Goal: Task Accomplishment & Management: Manage account settings

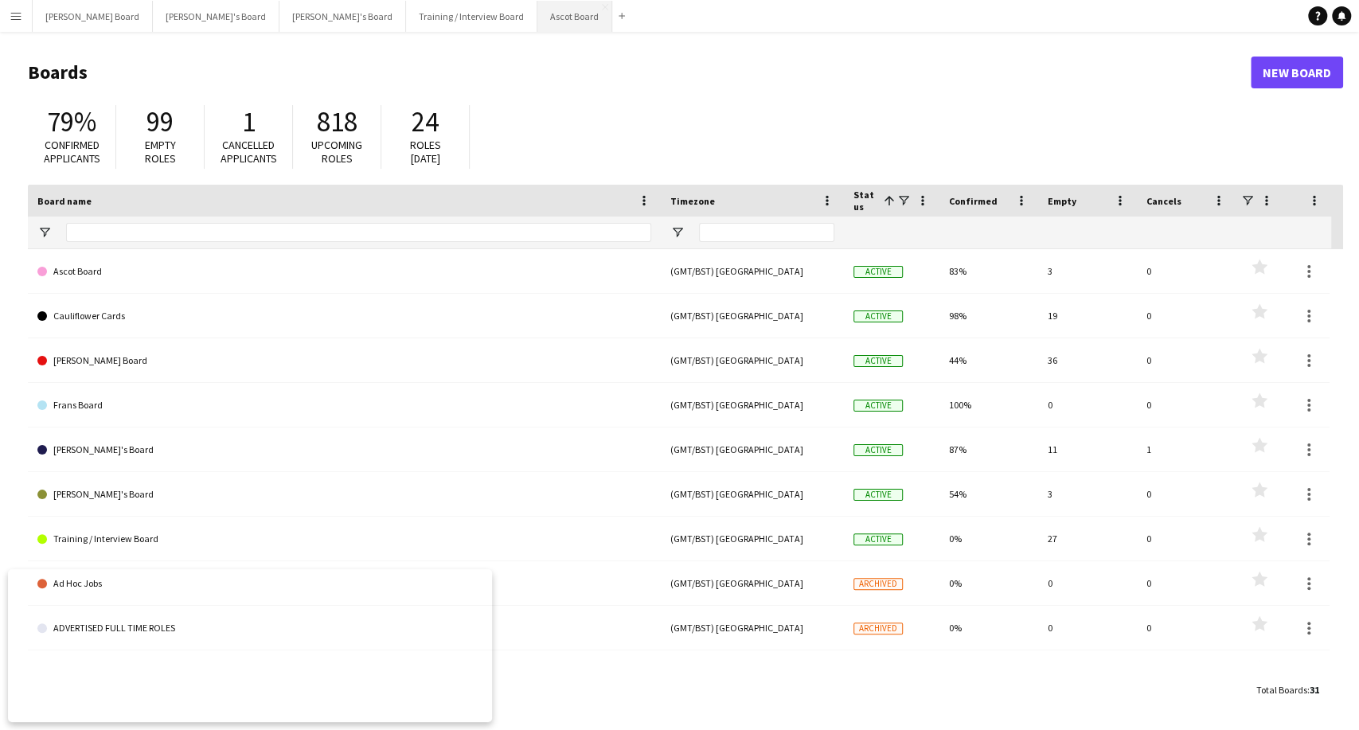
click at [537, 13] on button "Ascot Board Close" at bounding box center [574, 16] width 75 height 31
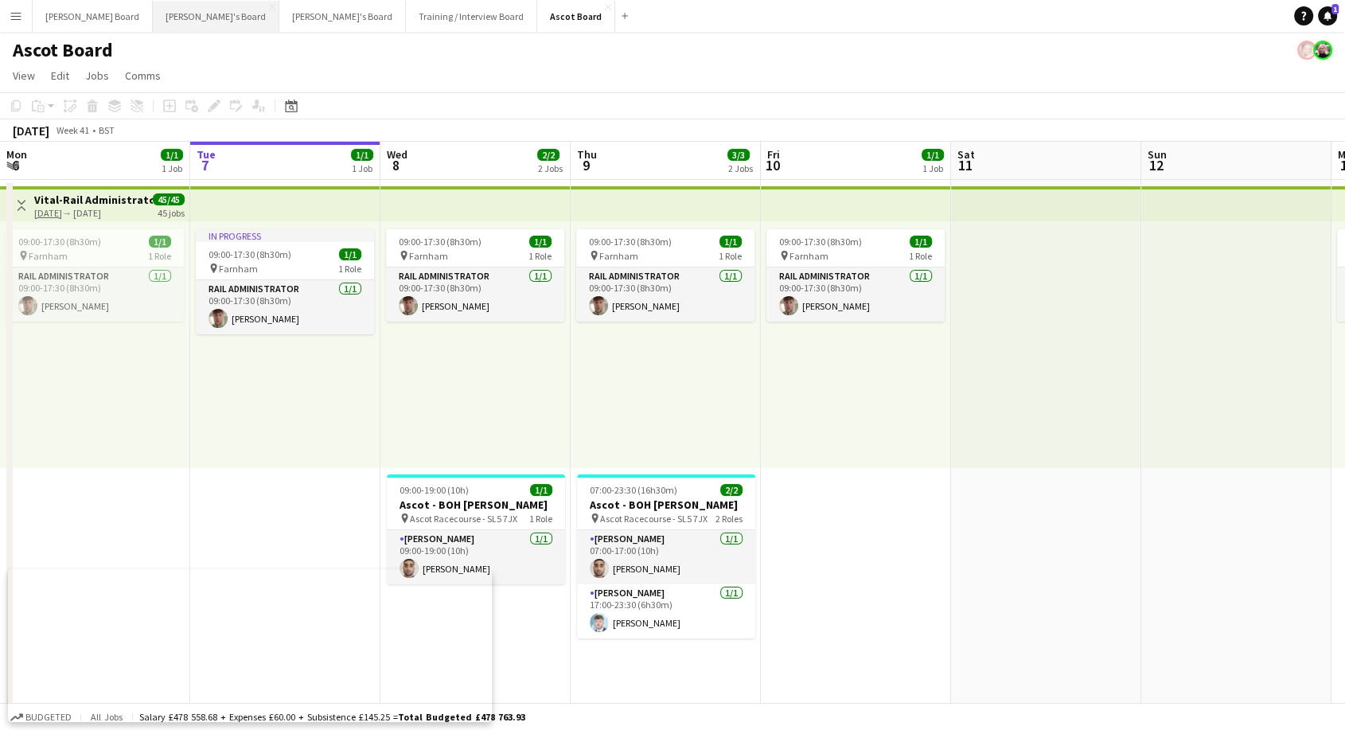
click at [158, 13] on button "[PERSON_NAME]'s Board Close" at bounding box center [216, 16] width 127 height 31
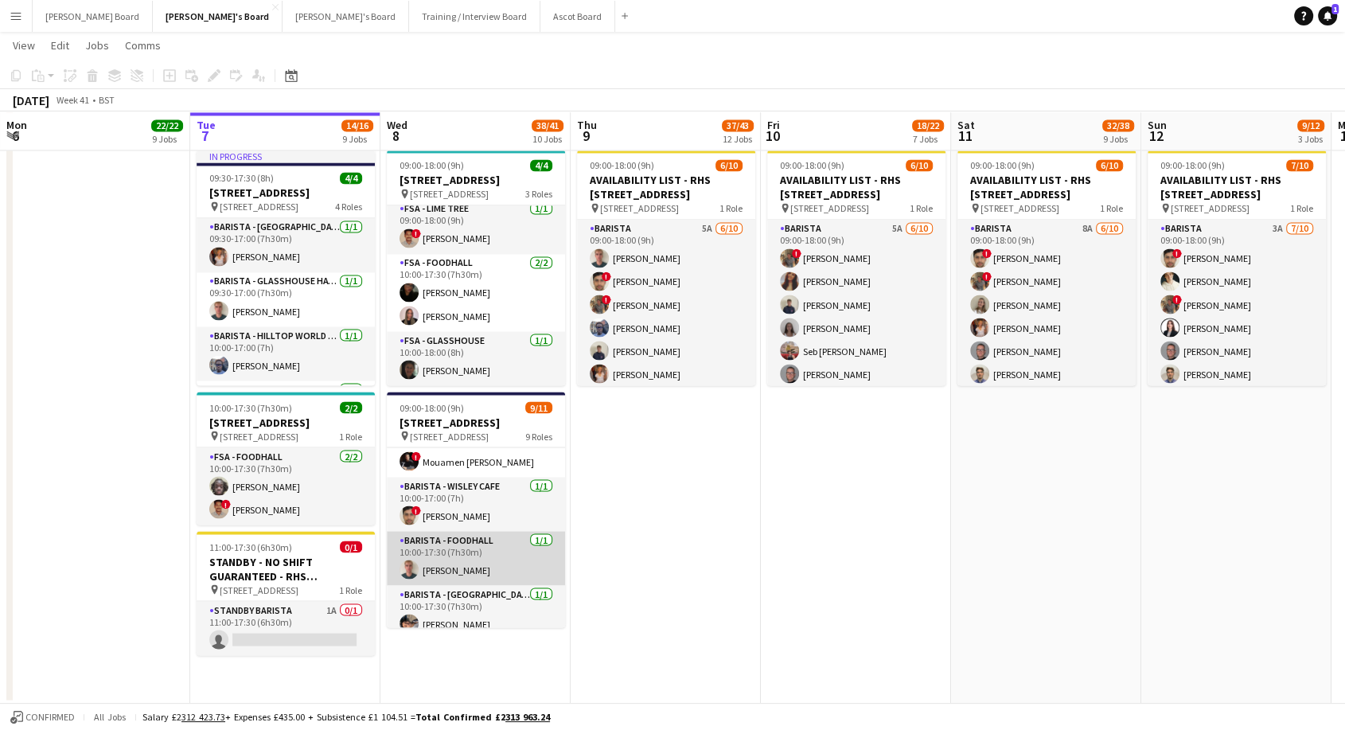
scroll to position [368, 0]
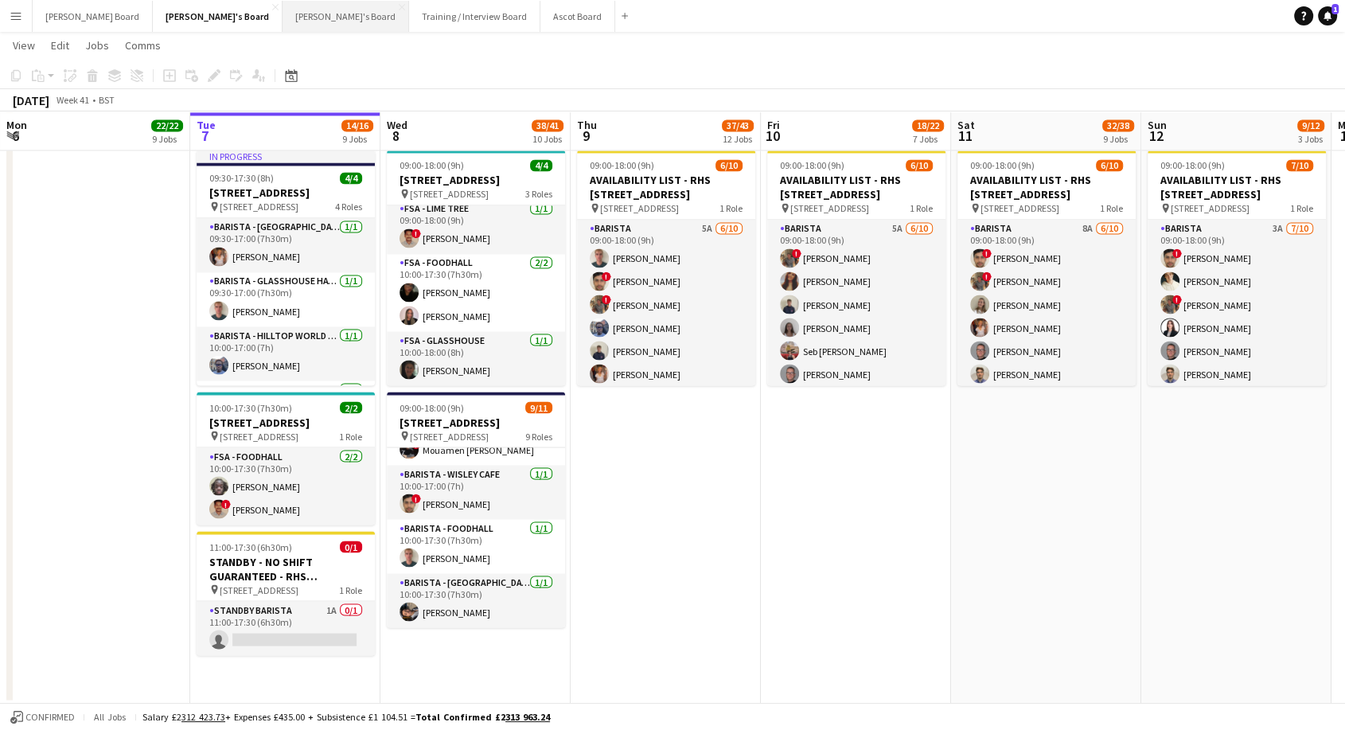
click at [283, 12] on button "[PERSON_NAME]'s Board Close" at bounding box center [346, 16] width 127 height 31
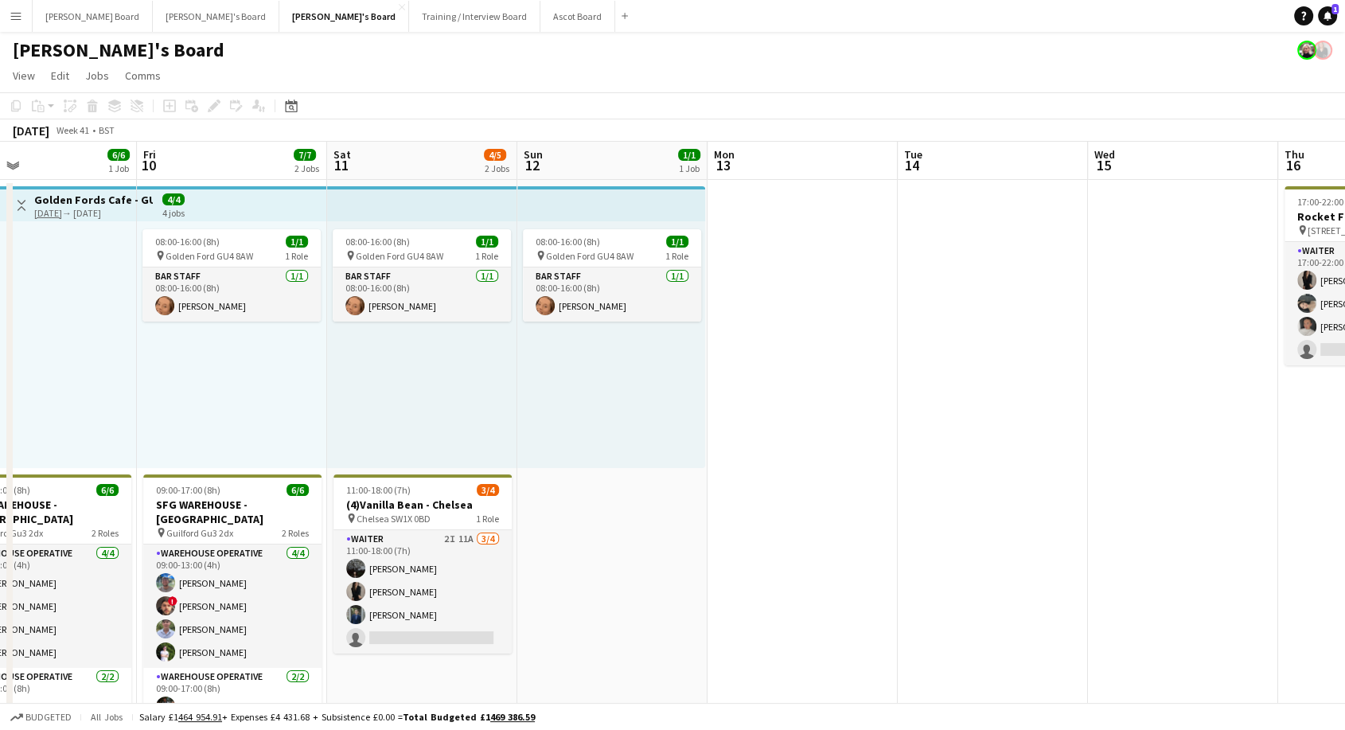
drag, startPoint x: 1078, startPoint y: 384, endPoint x: 98, endPoint y: 124, distance: 1013.6
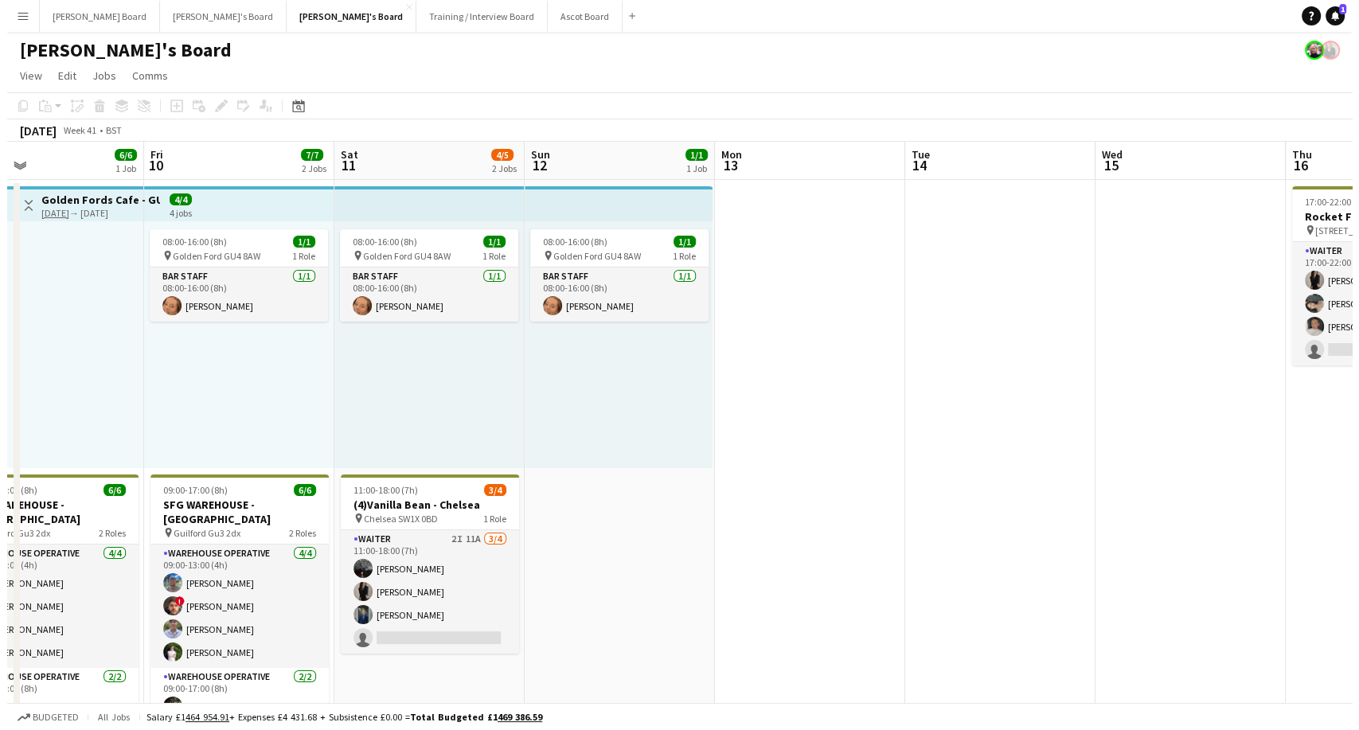
scroll to position [0, 626]
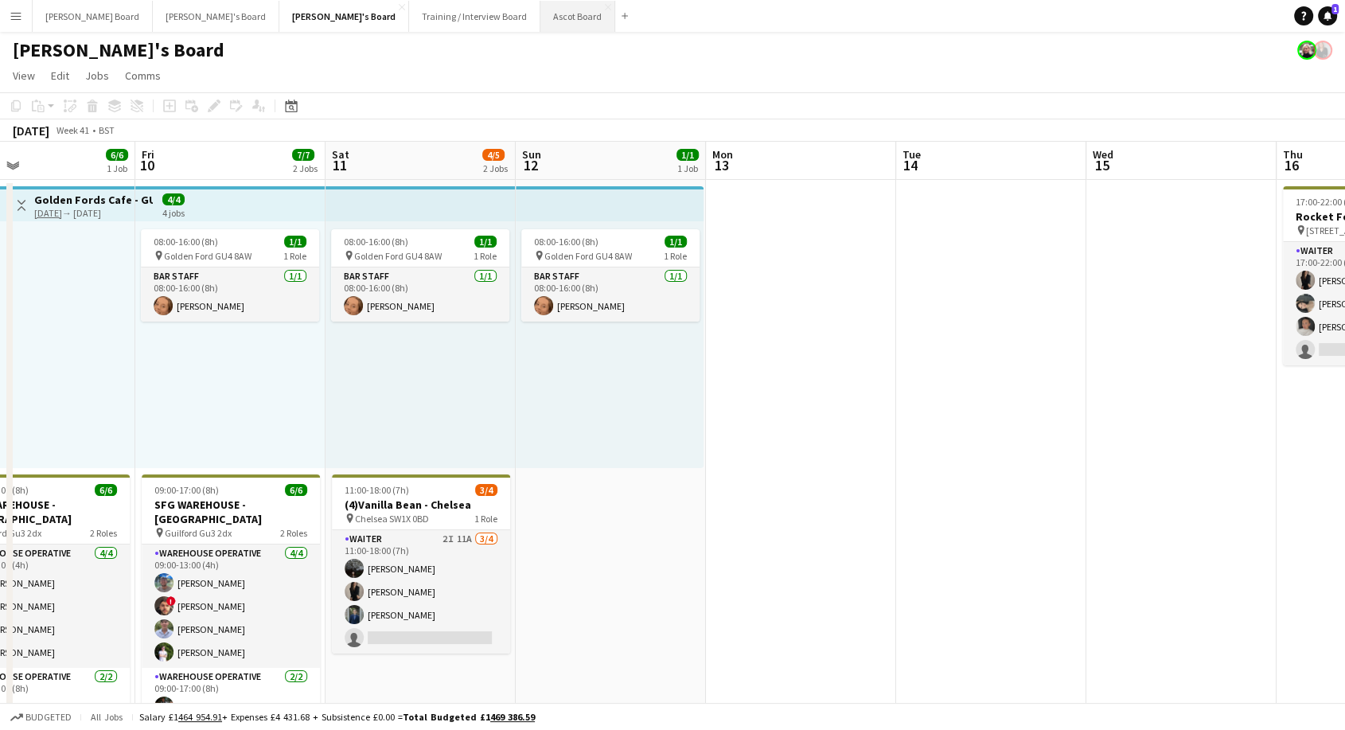
click at [540, 13] on button "Ascot Board Close" at bounding box center [577, 16] width 75 height 31
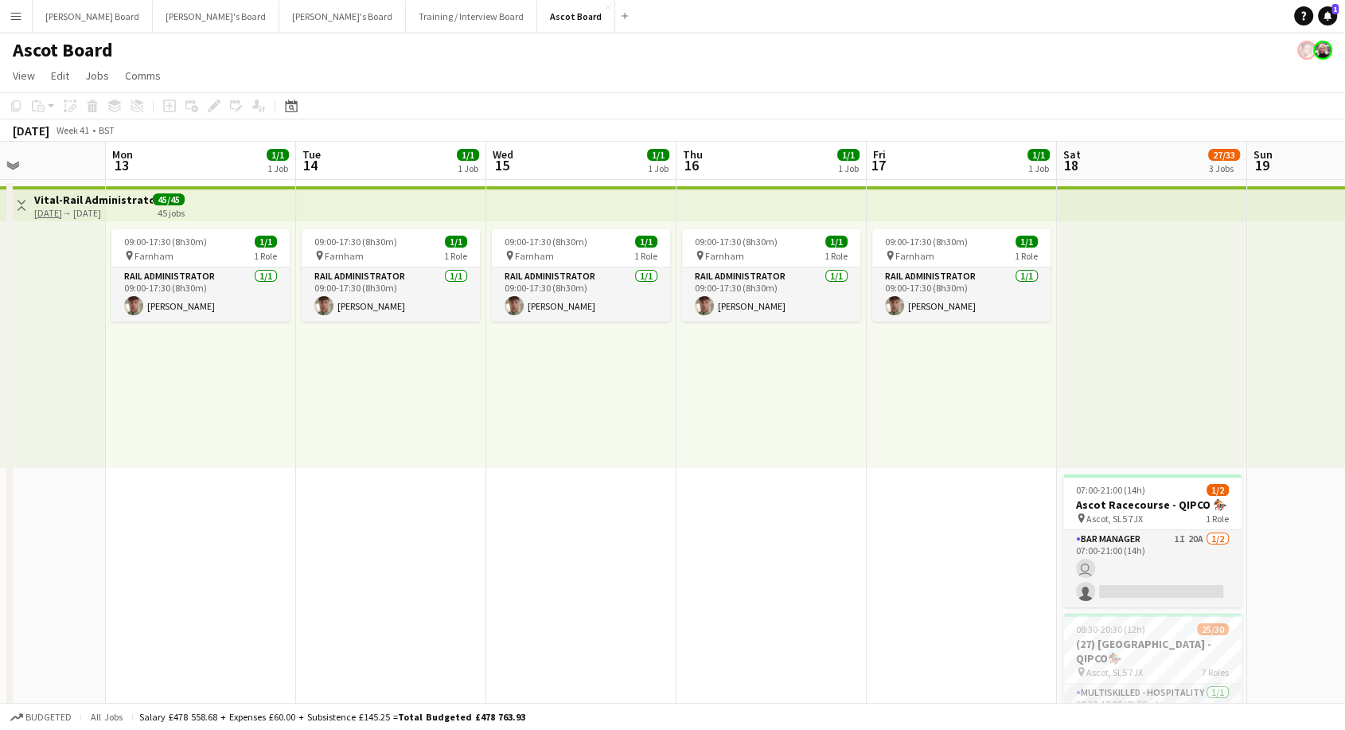
drag, startPoint x: 1130, startPoint y: 299, endPoint x: 0, endPoint y: 246, distance: 1130.8
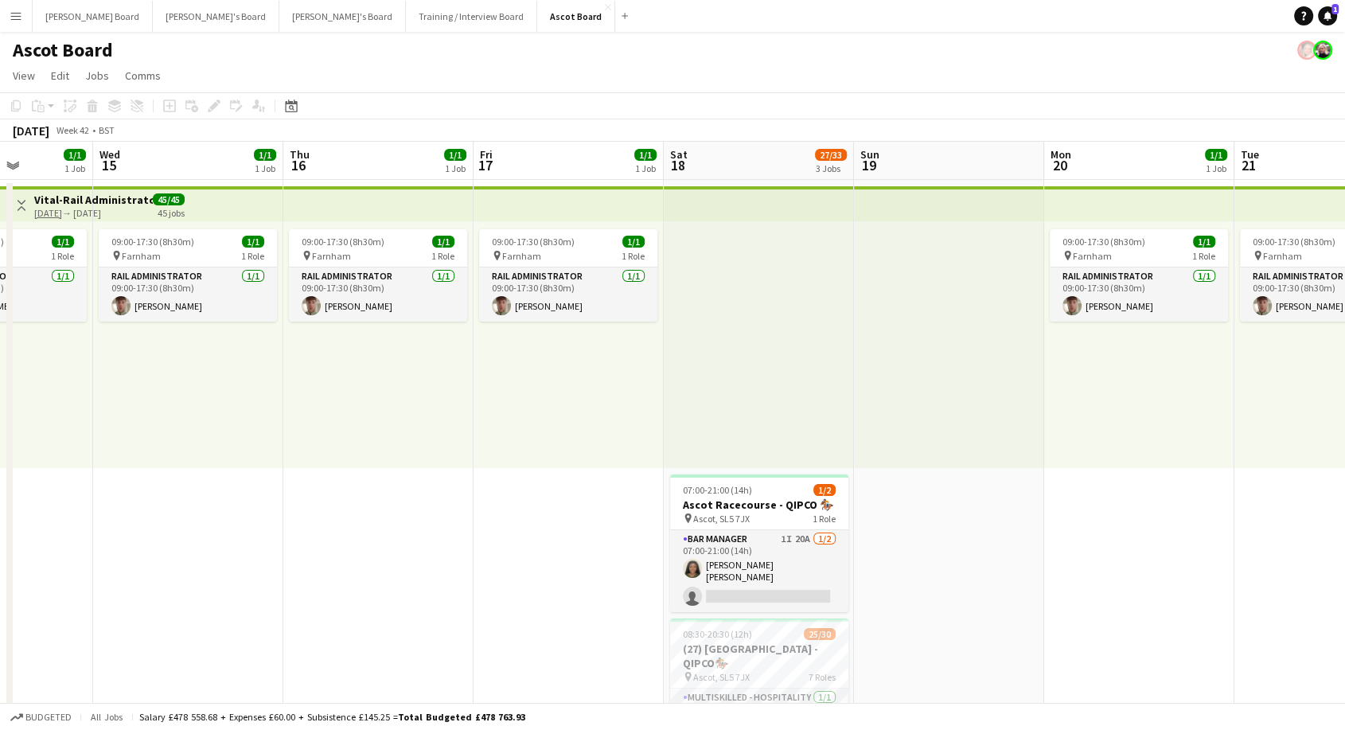
scroll to position [0, 490]
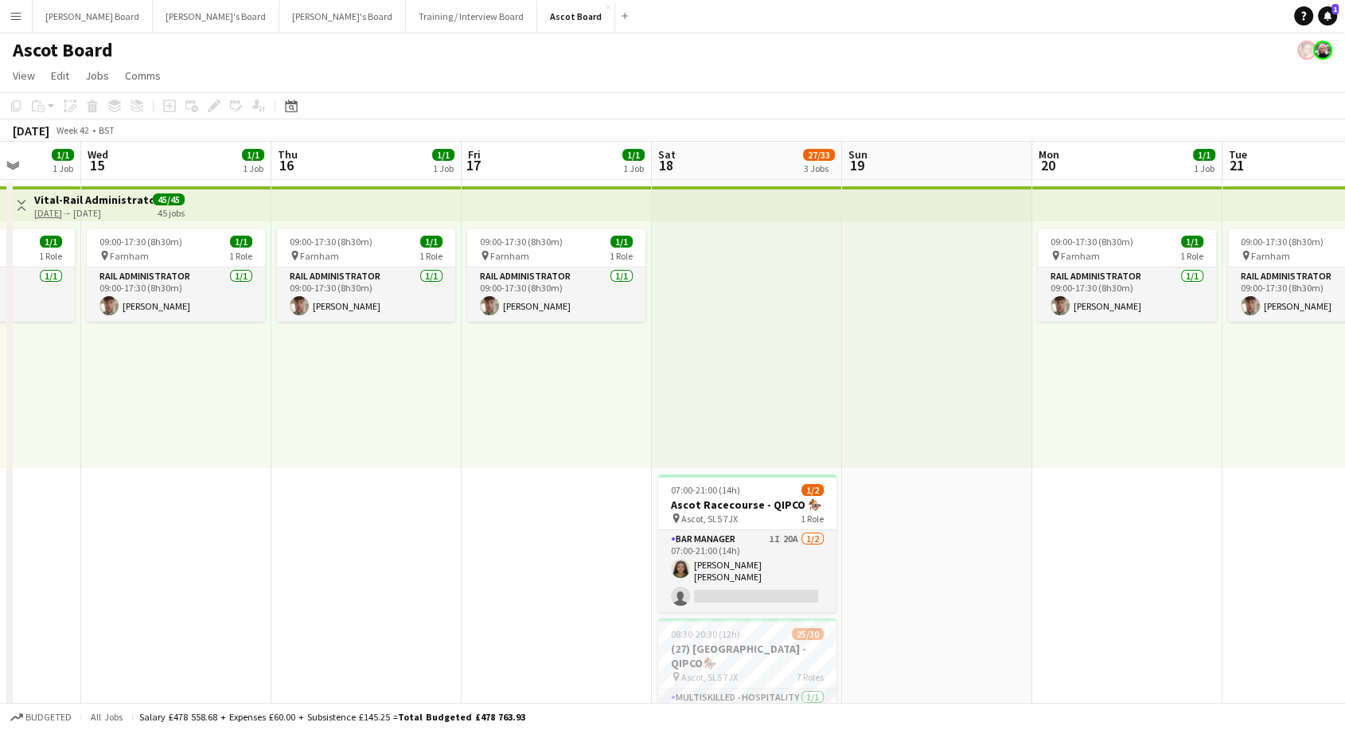
drag, startPoint x: 538, startPoint y: 333, endPoint x: 522, endPoint y: 331, distance: 16.0
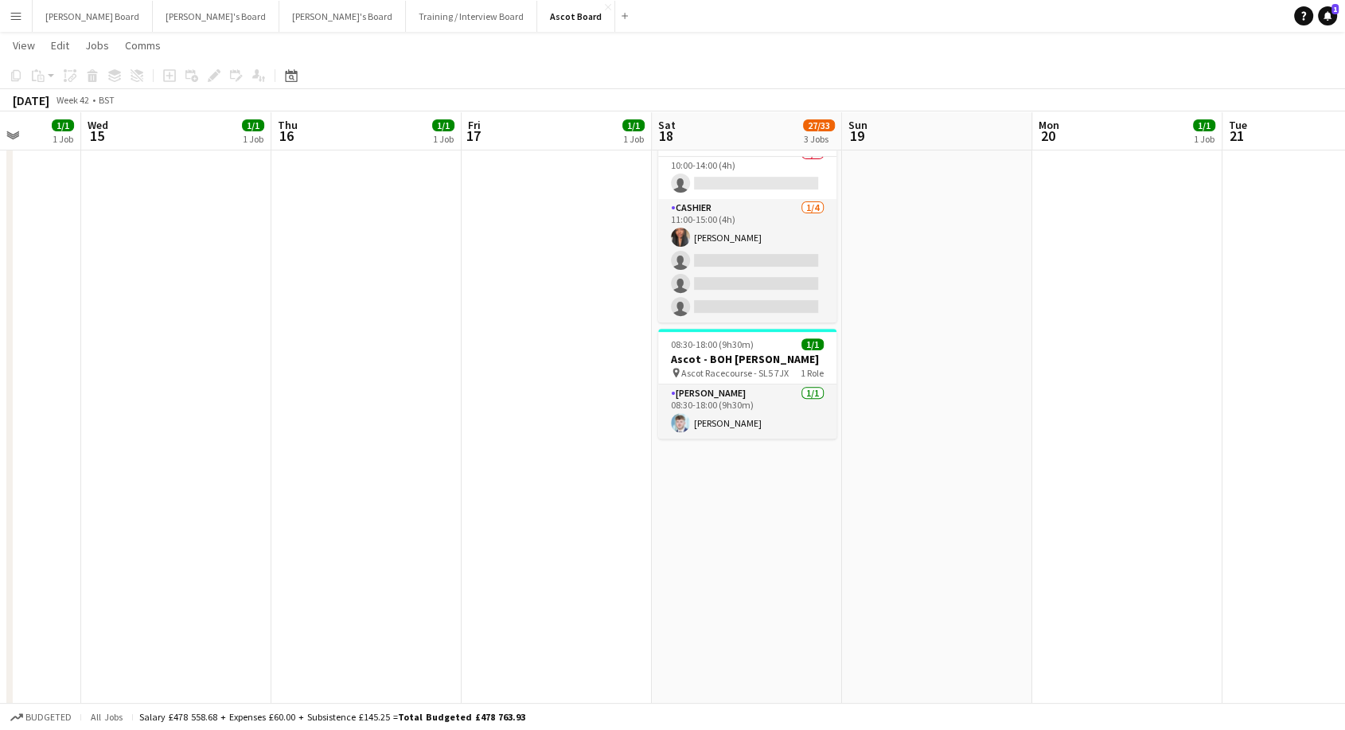
scroll to position [0, 489]
drag, startPoint x: 810, startPoint y: 251, endPoint x: 1146, endPoint y: 110, distance: 365.0
click at [810, 251] on app-card-role "Cashier [DATE] 11:00-15:00 (4h) [PERSON_NAME] single-neutral-actions single-neu…" at bounding box center [748, 260] width 178 height 123
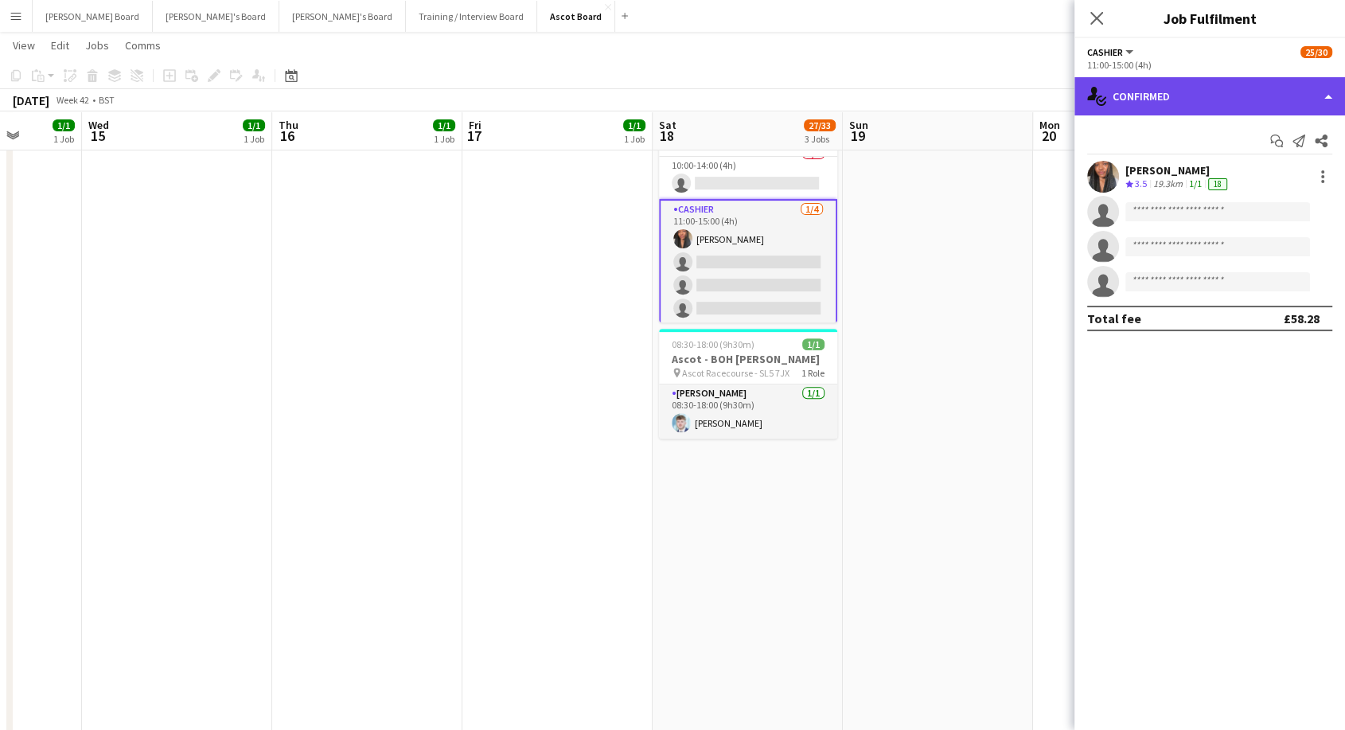
click at [1211, 94] on div "single-neutral-actions-check-2 Confirmed" at bounding box center [1210, 96] width 271 height 38
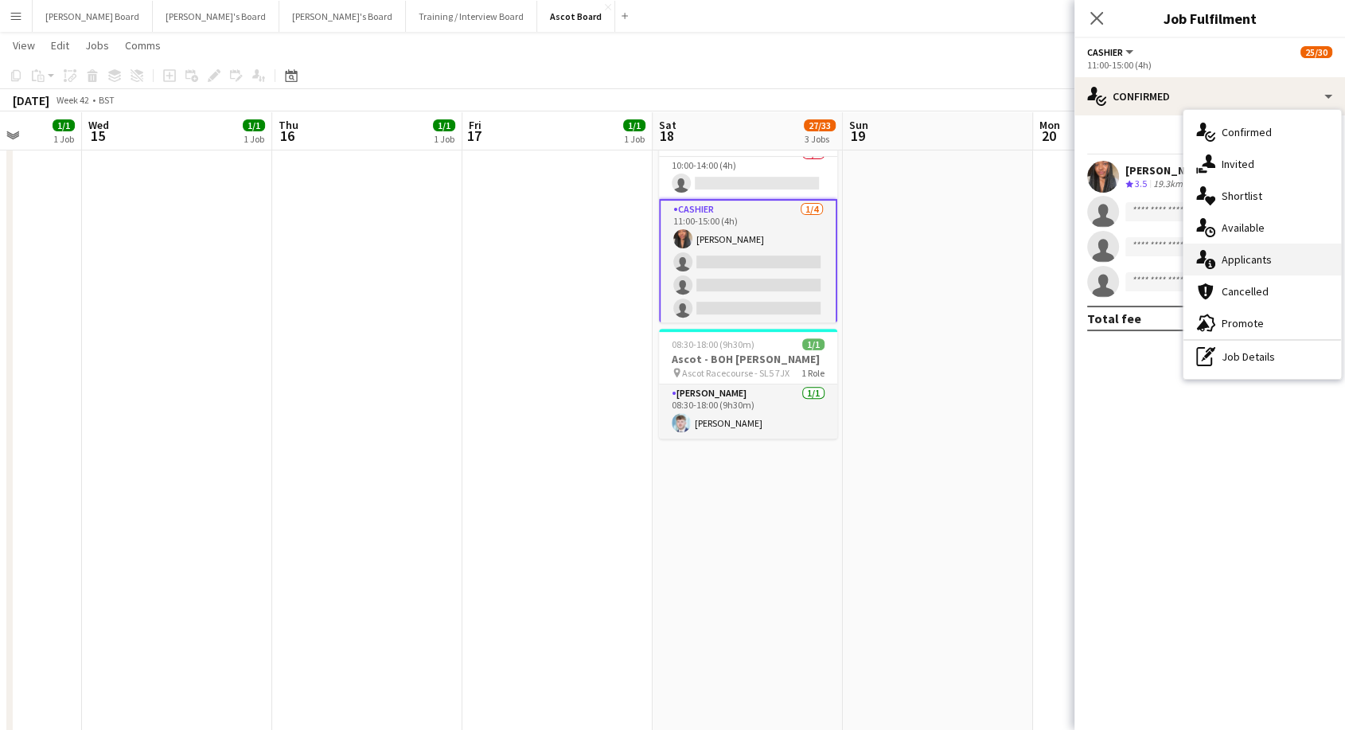
click at [1273, 268] on div "single-neutral-actions-information Applicants" at bounding box center [1263, 260] width 158 height 32
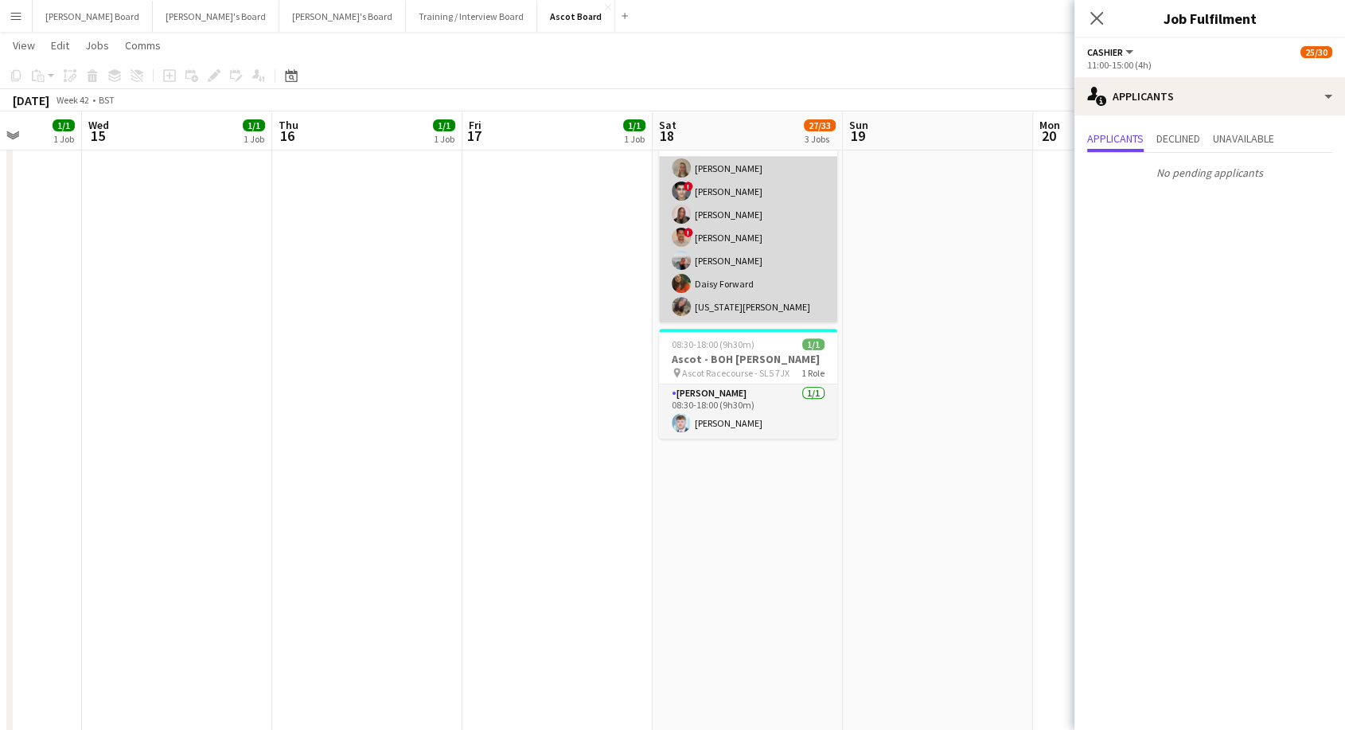
click at [763, 244] on app-card-role "Cashier [DATE] 09:30-20:30 (11h) [PERSON_NAME] [PERSON_NAME] [PERSON_NAME] [PER…" at bounding box center [748, 179] width 178 height 285
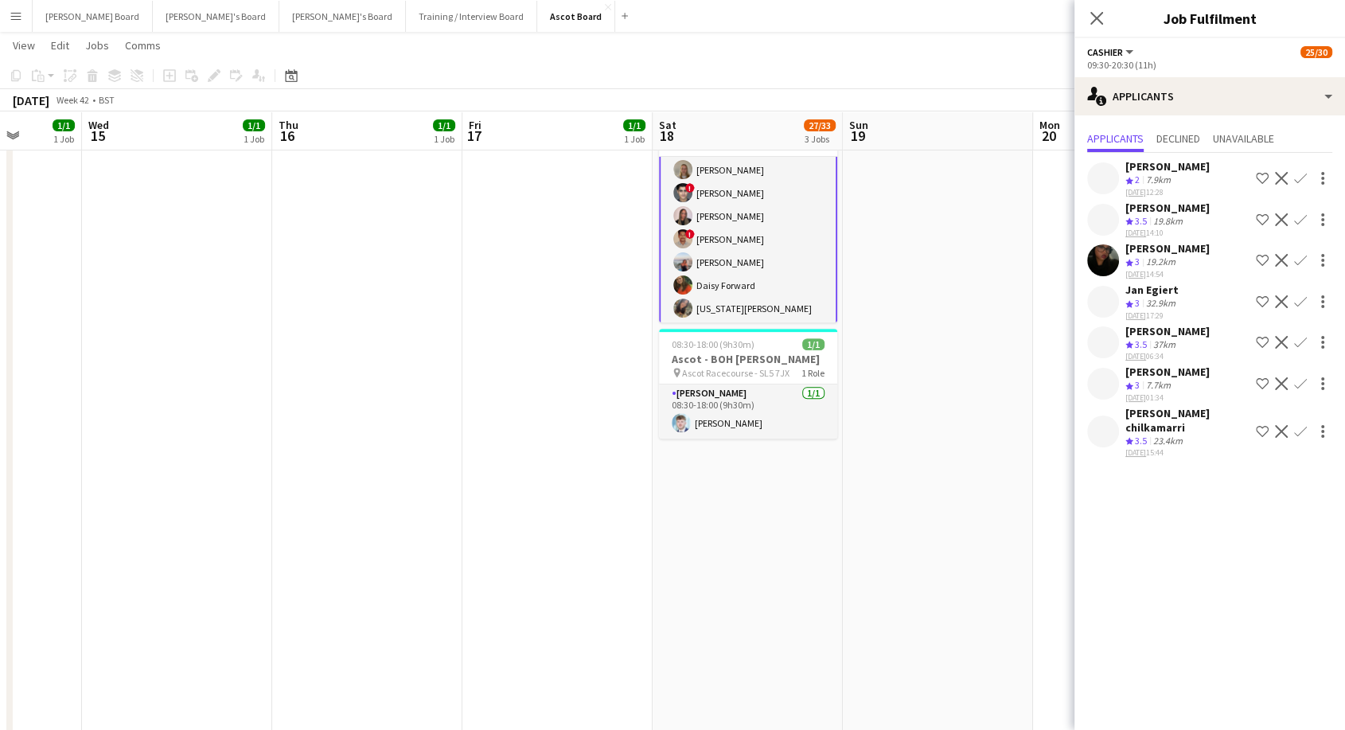
scroll to position [568, 0]
click at [1163, 289] on div "Jan Egiert" at bounding box center [1152, 290] width 53 height 14
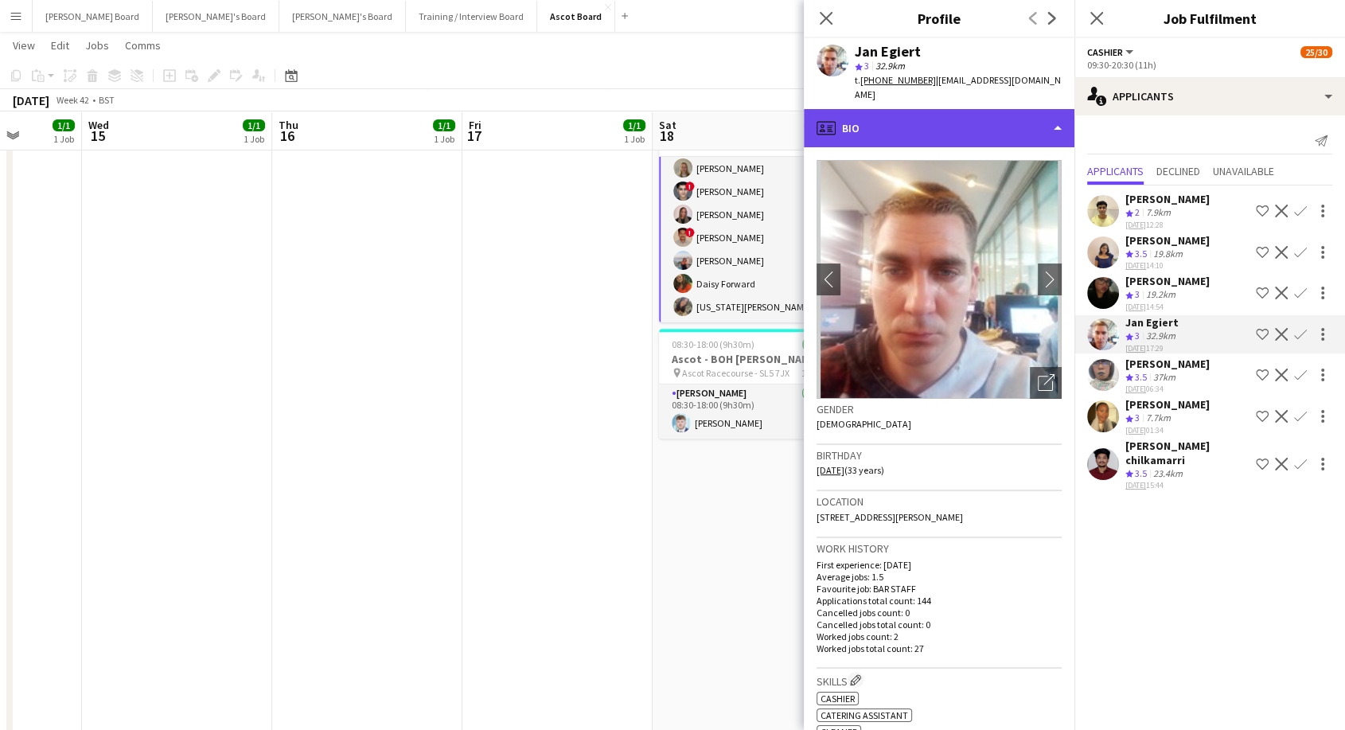
click at [951, 109] on div "profile Bio" at bounding box center [939, 128] width 271 height 38
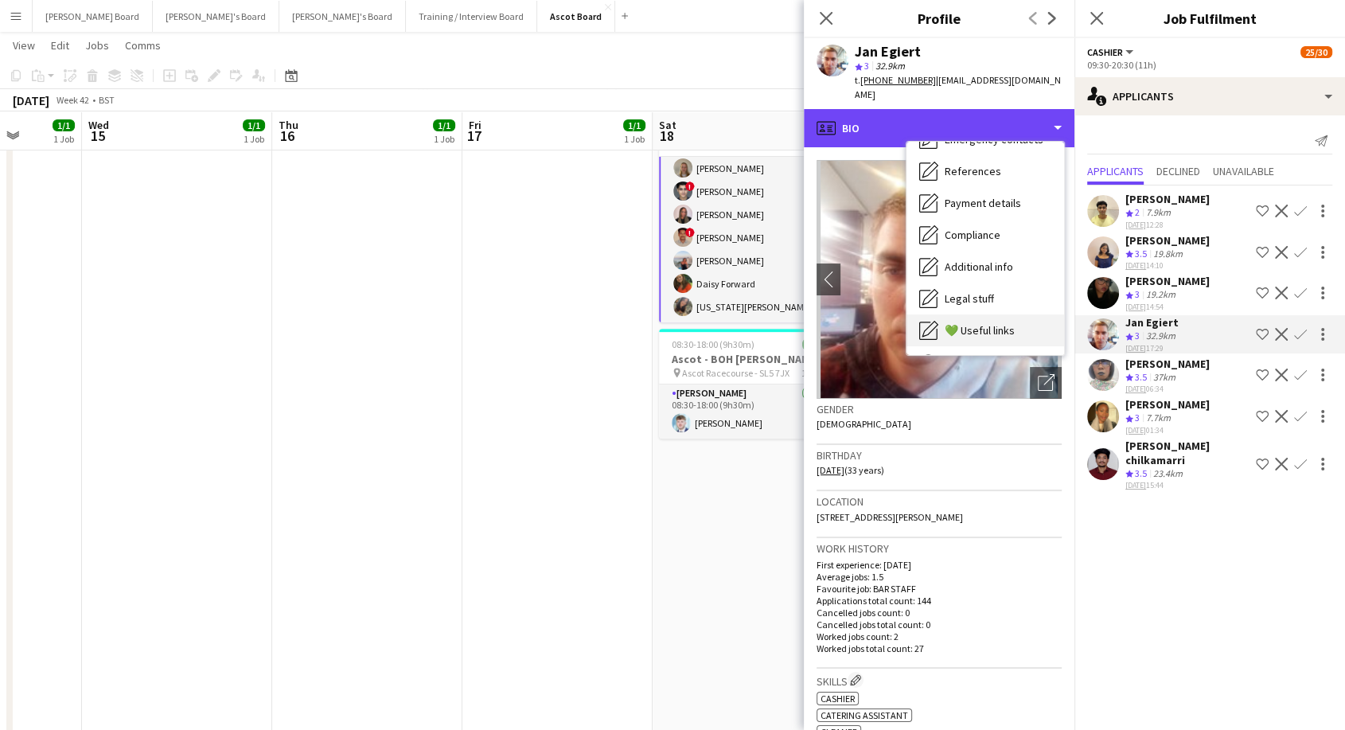
scroll to position [244, 0]
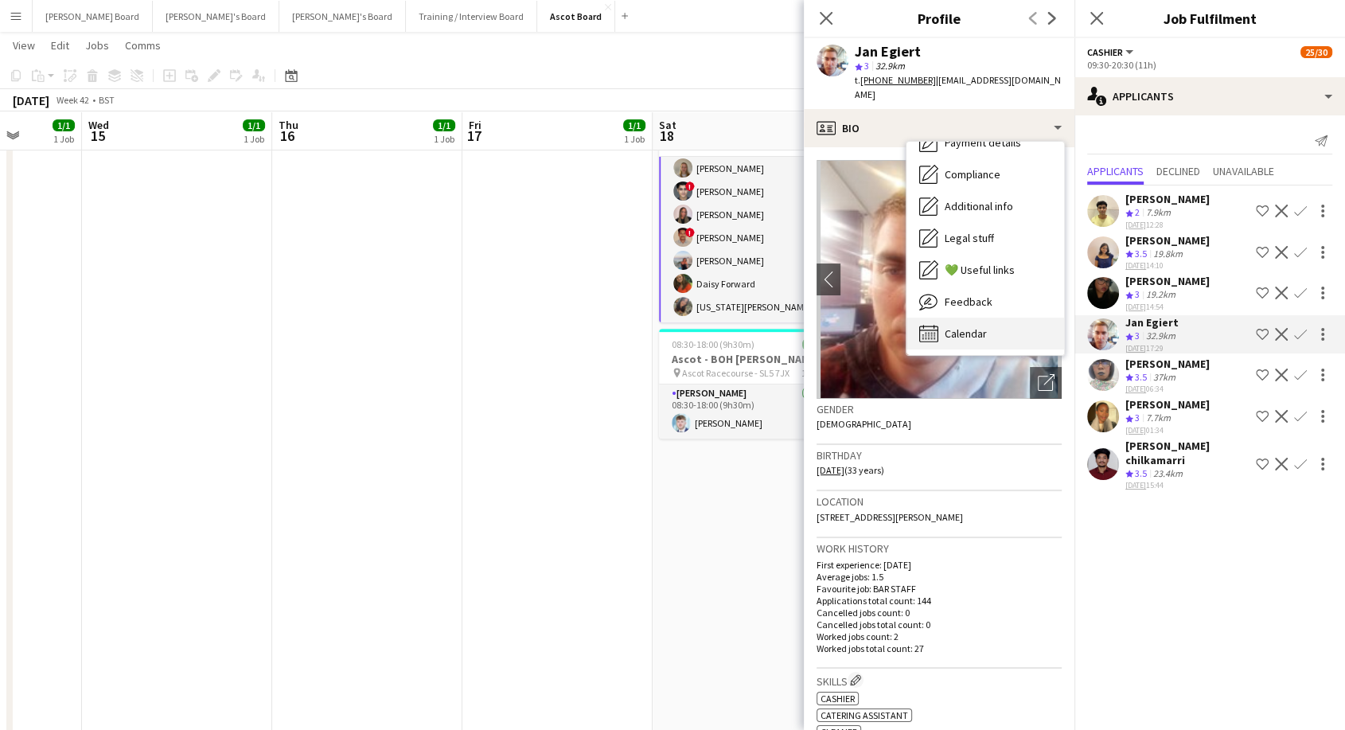
click at [987, 325] on div "Calendar Calendar" at bounding box center [986, 334] width 158 height 32
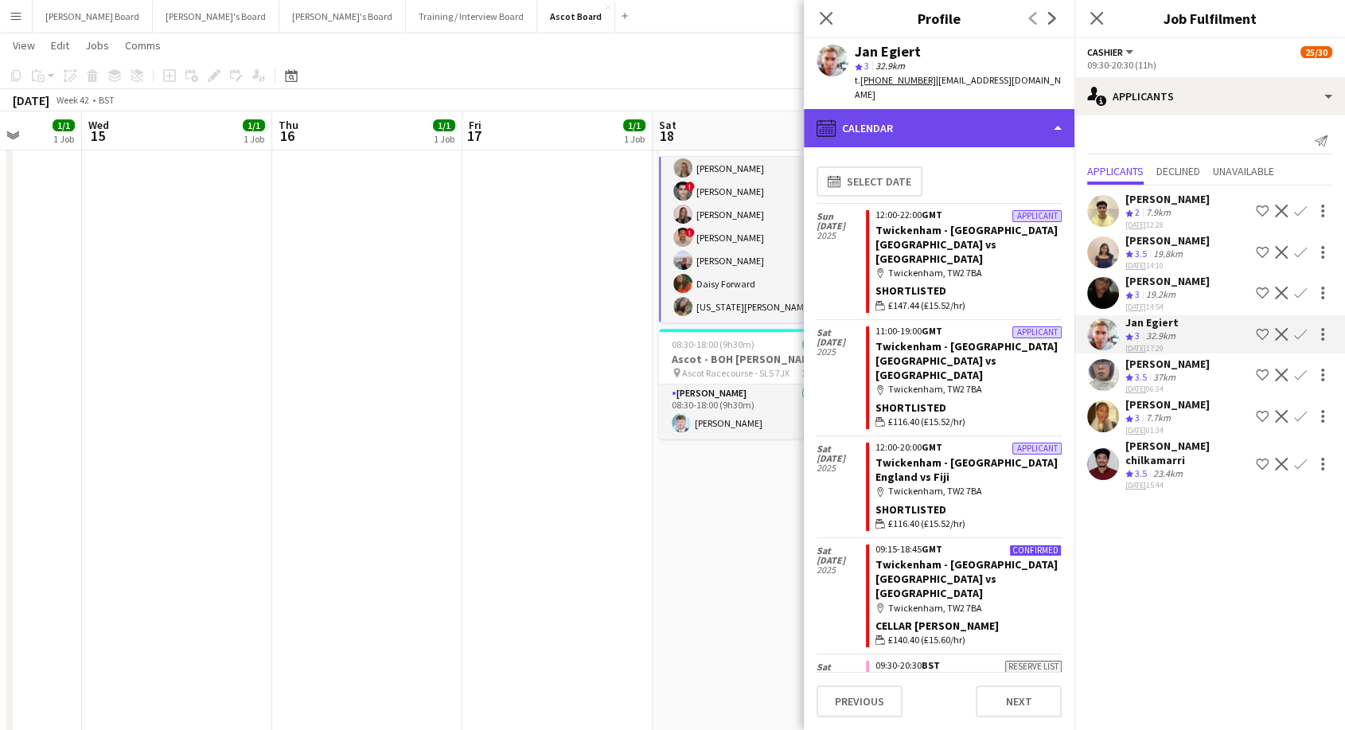
click at [929, 111] on div "calendar-full Calendar" at bounding box center [939, 128] width 271 height 38
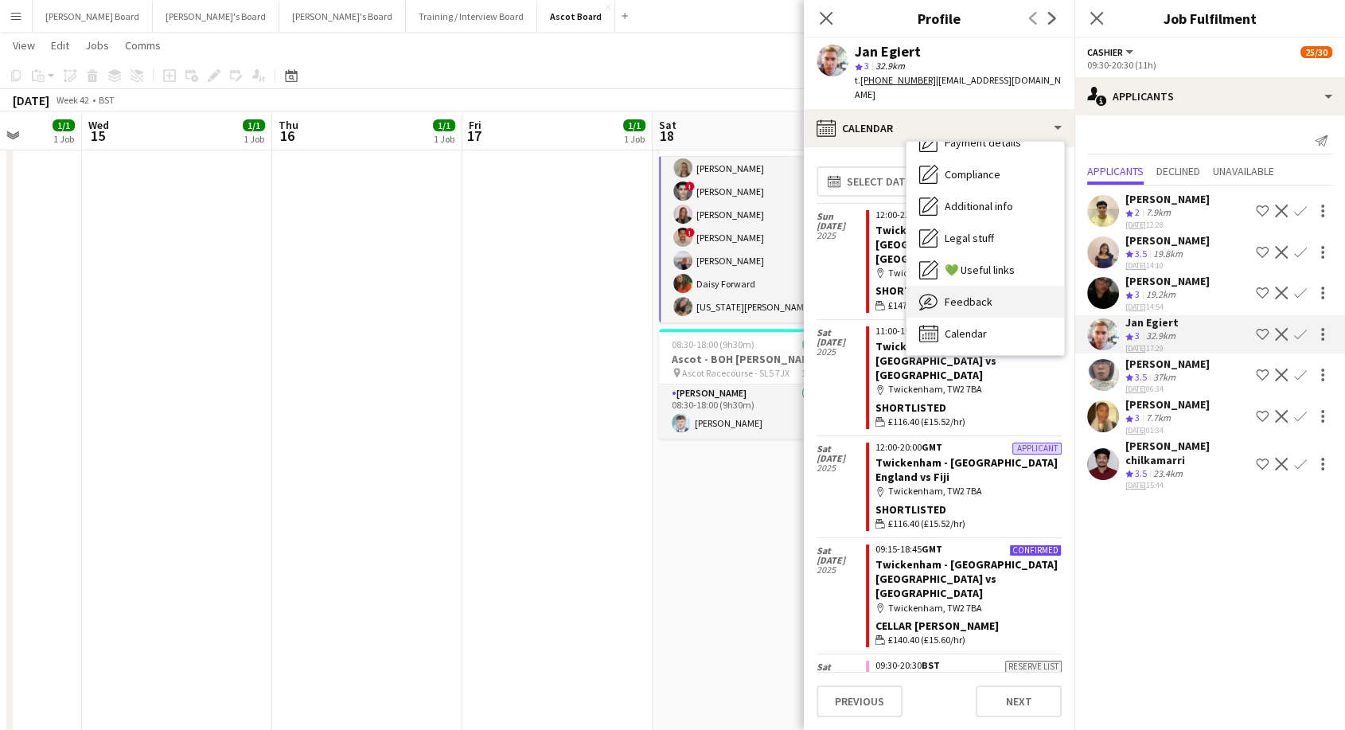
click at [973, 294] on div "Feedback Feedback" at bounding box center [986, 302] width 158 height 32
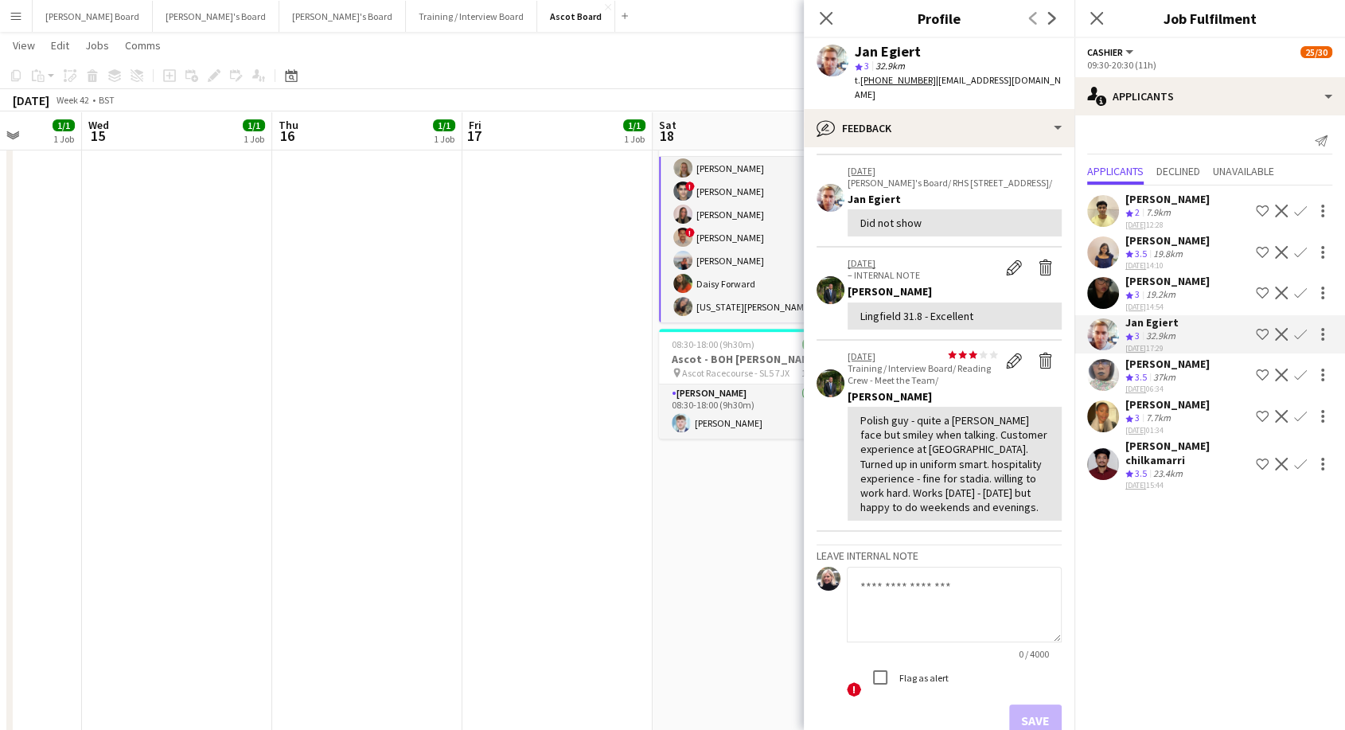
scroll to position [76, 0]
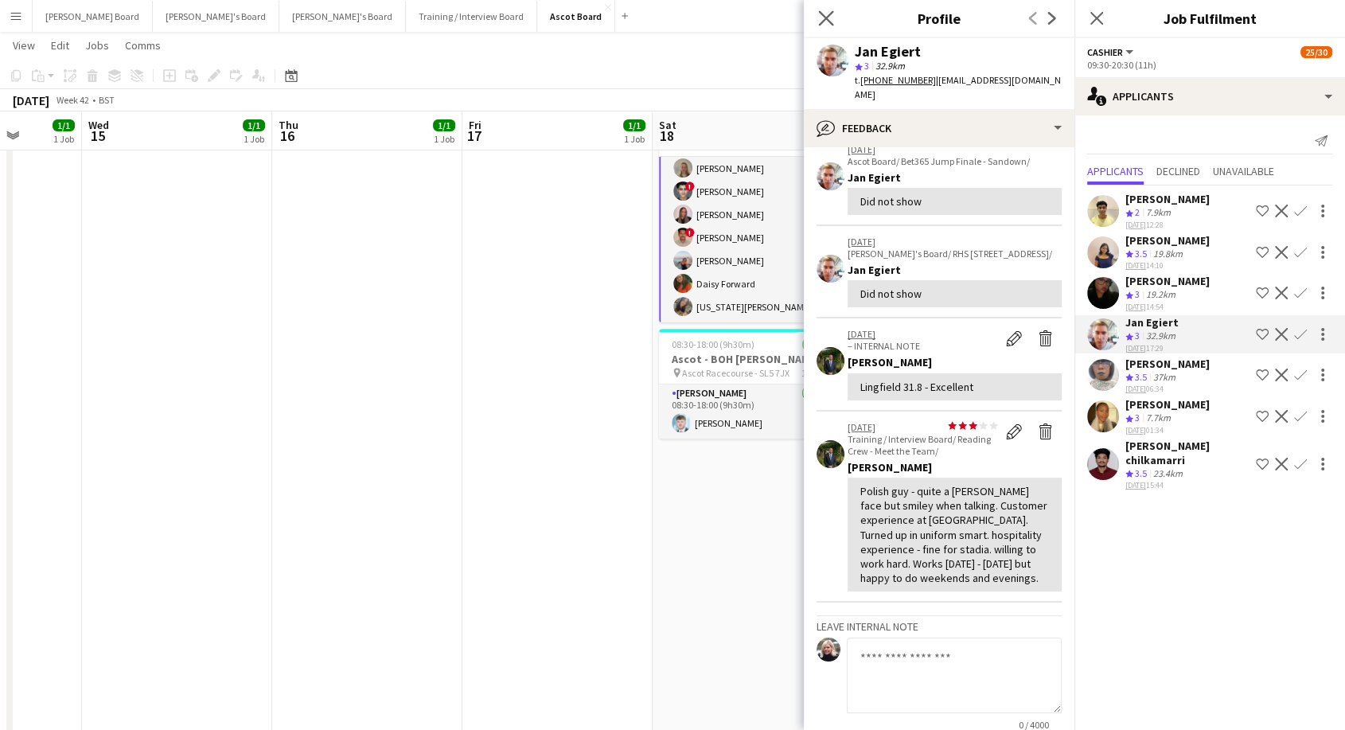
drag, startPoint x: 827, startPoint y: 10, endPoint x: 899, endPoint y: 97, distance: 113.0
click at [827, 12] on icon "Close pop-in" at bounding box center [826, 18] width 13 height 13
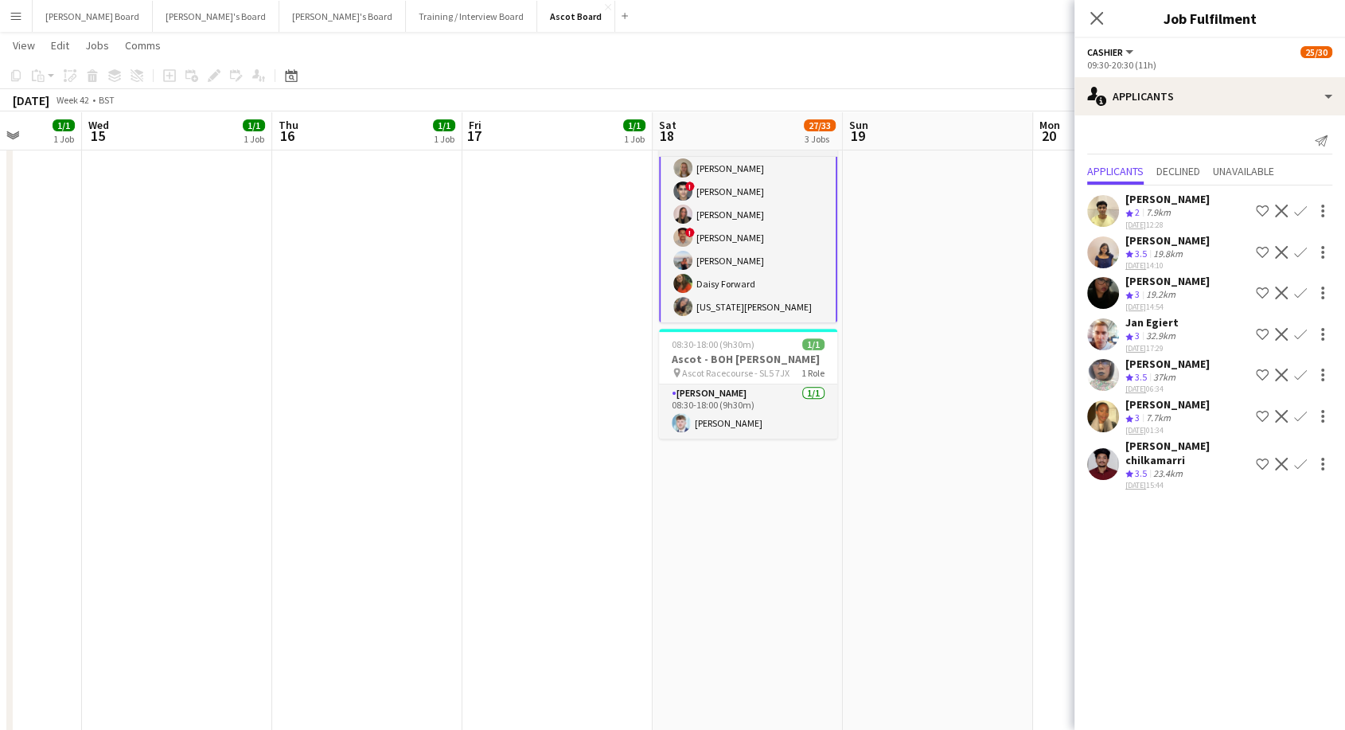
drag, startPoint x: 1091, startPoint y: 20, endPoint x: 793, endPoint y: 250, distance: 376.9
click at [1091, 23] on icon "Close pop-in" at bounding box center [1097, 18] width 13 height 13
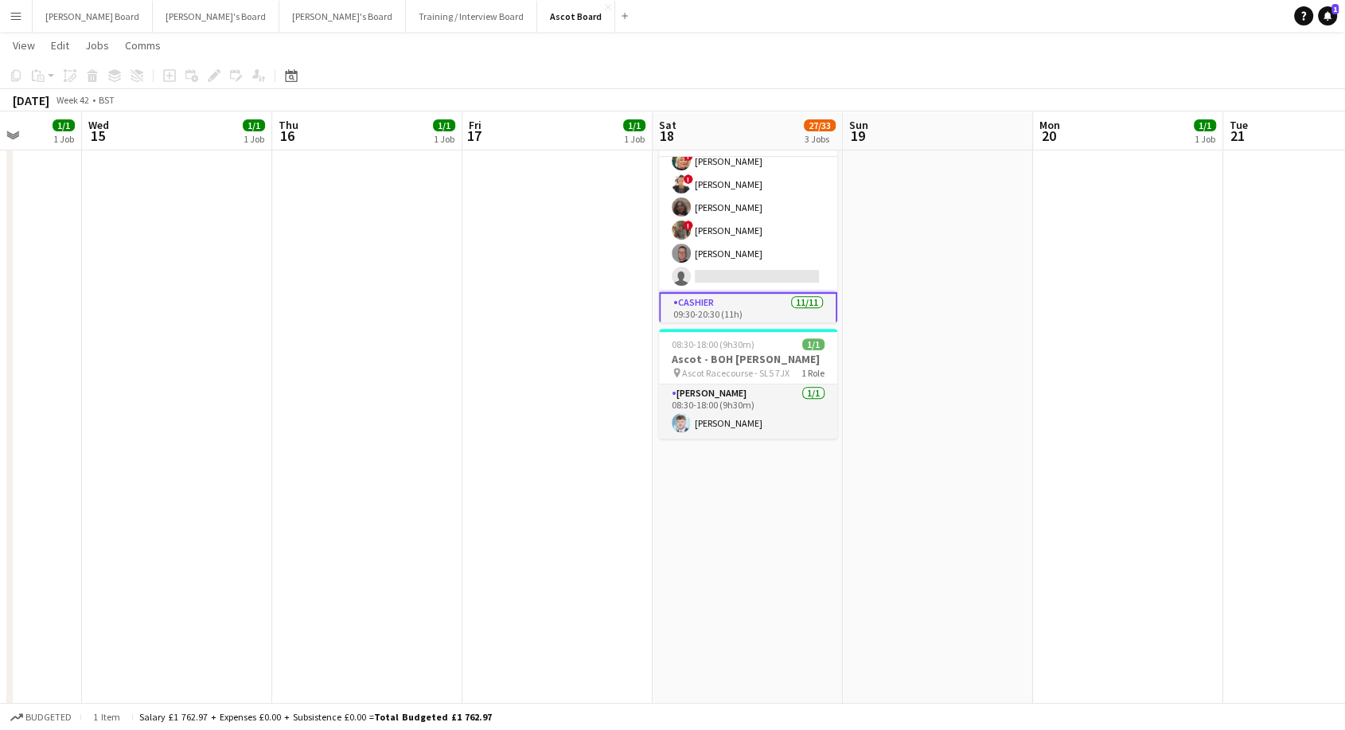
scroll to position [303, 0]
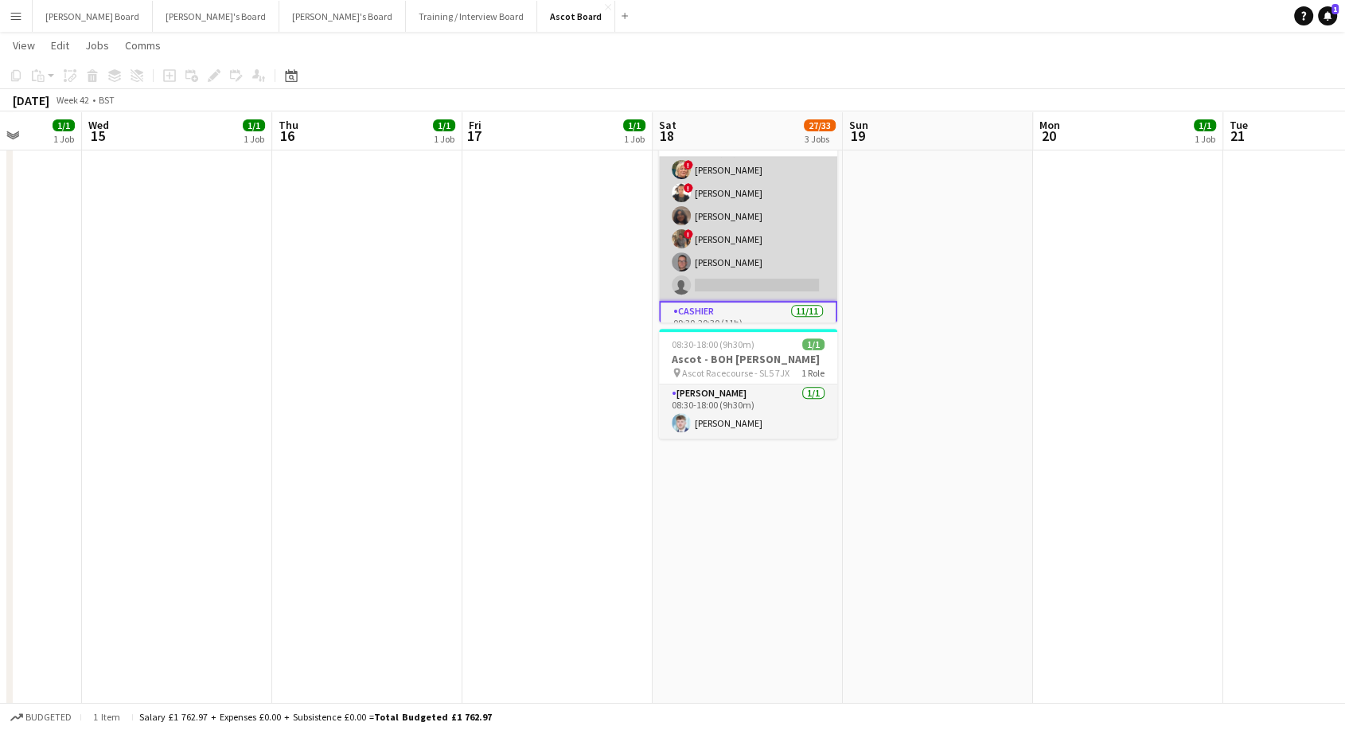
click at [737, 259] on app-card-role "Multiskilled - Boxes 31A [DATE] 09:00-18:00 (9h) ! [PERSON_NAME] ! [PERSON_NAME…" at bounding box center [748, 216] width 178 height 170
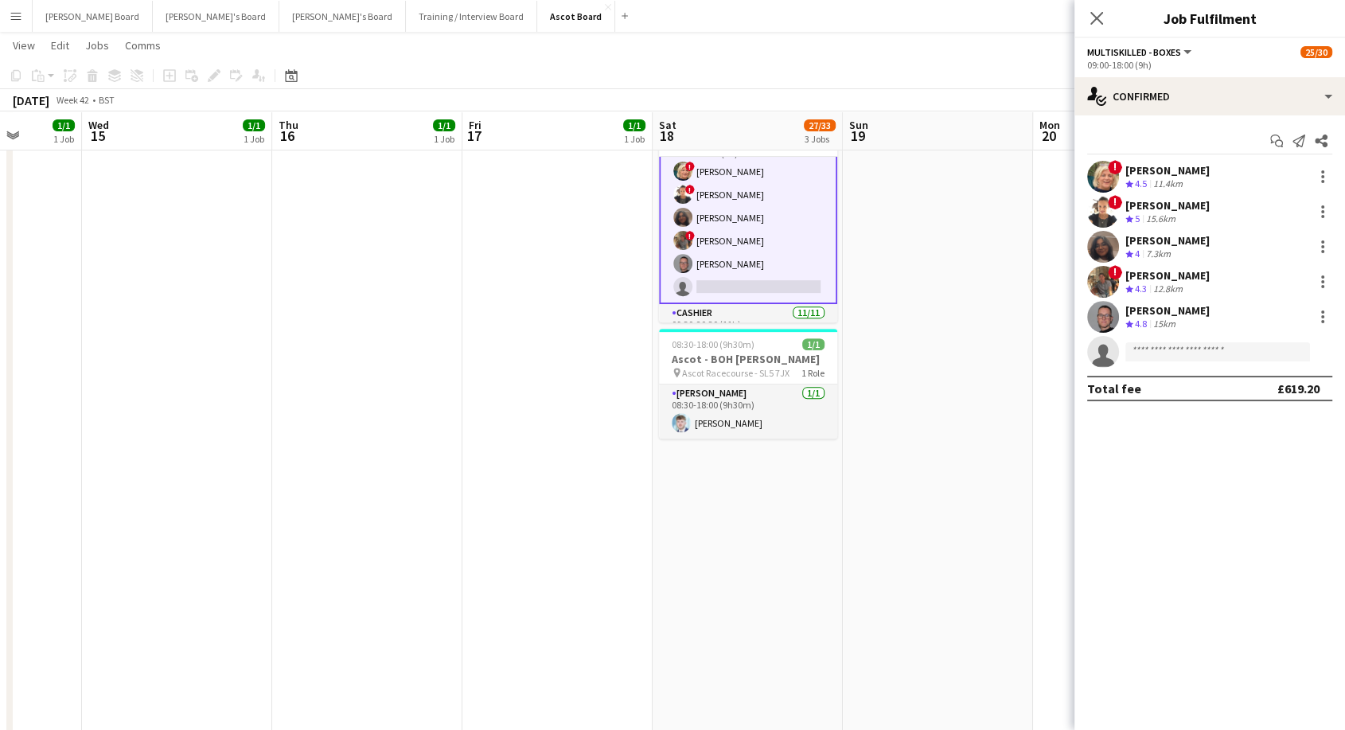
scroll to position [305, 0]
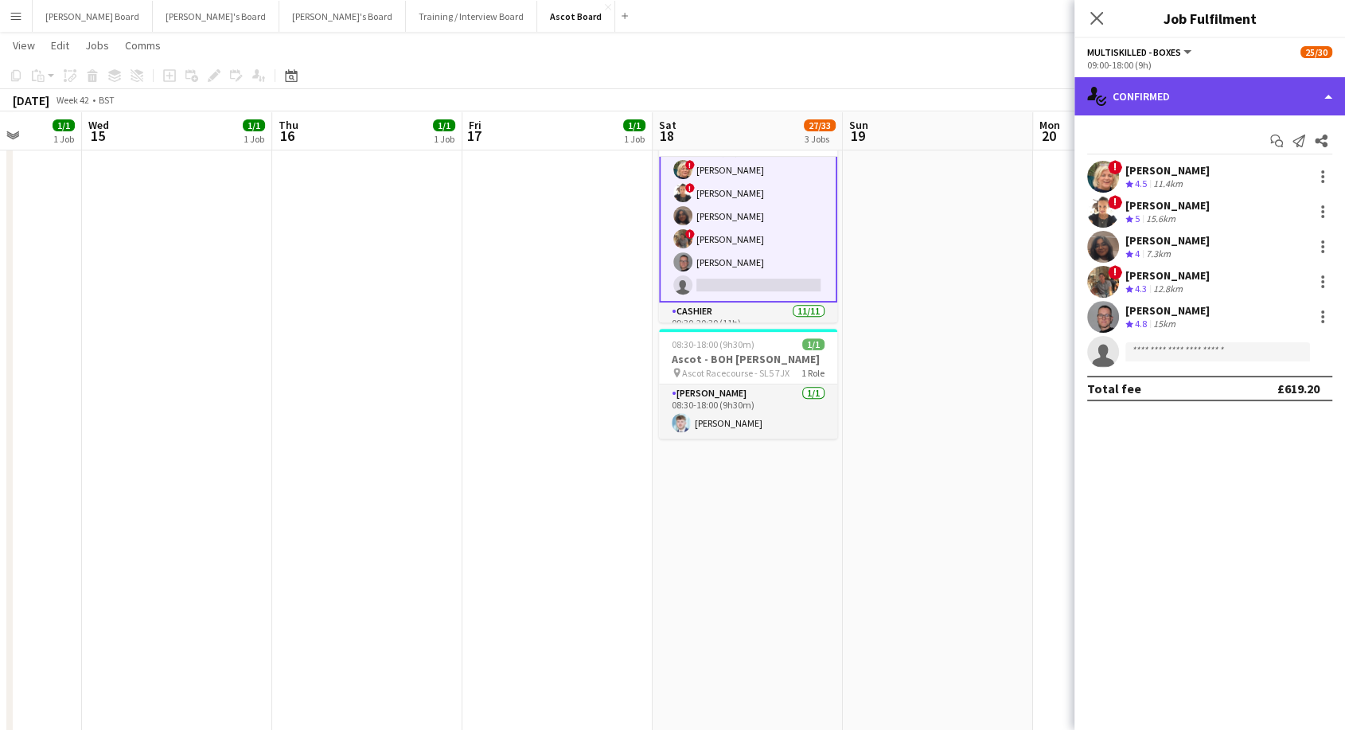
click at [1163, 103] on div "single-neutral-actions-check-2 Confirmed" at bounding box center [1210, 96] width 271 height 38
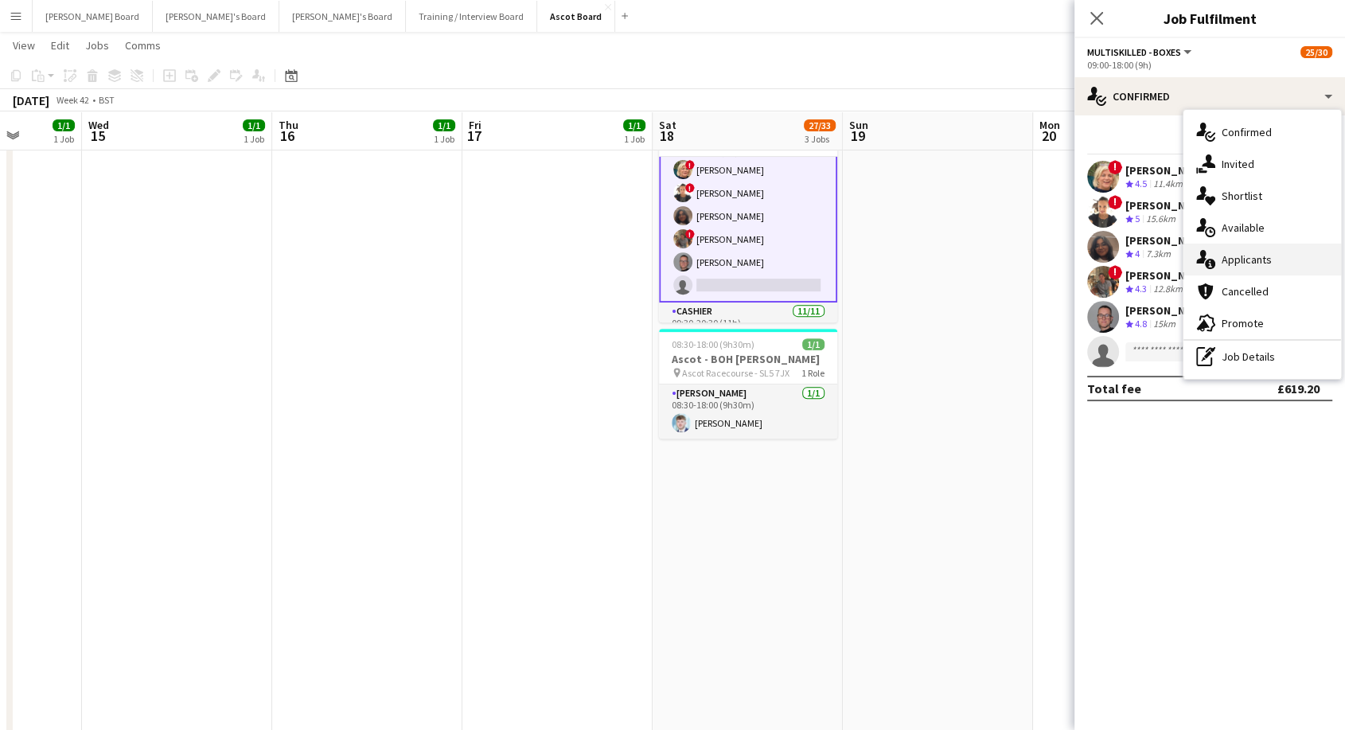
click at [1247, 263] on span "Applicants" at bounding box center [1247, 259] width 50 height 14
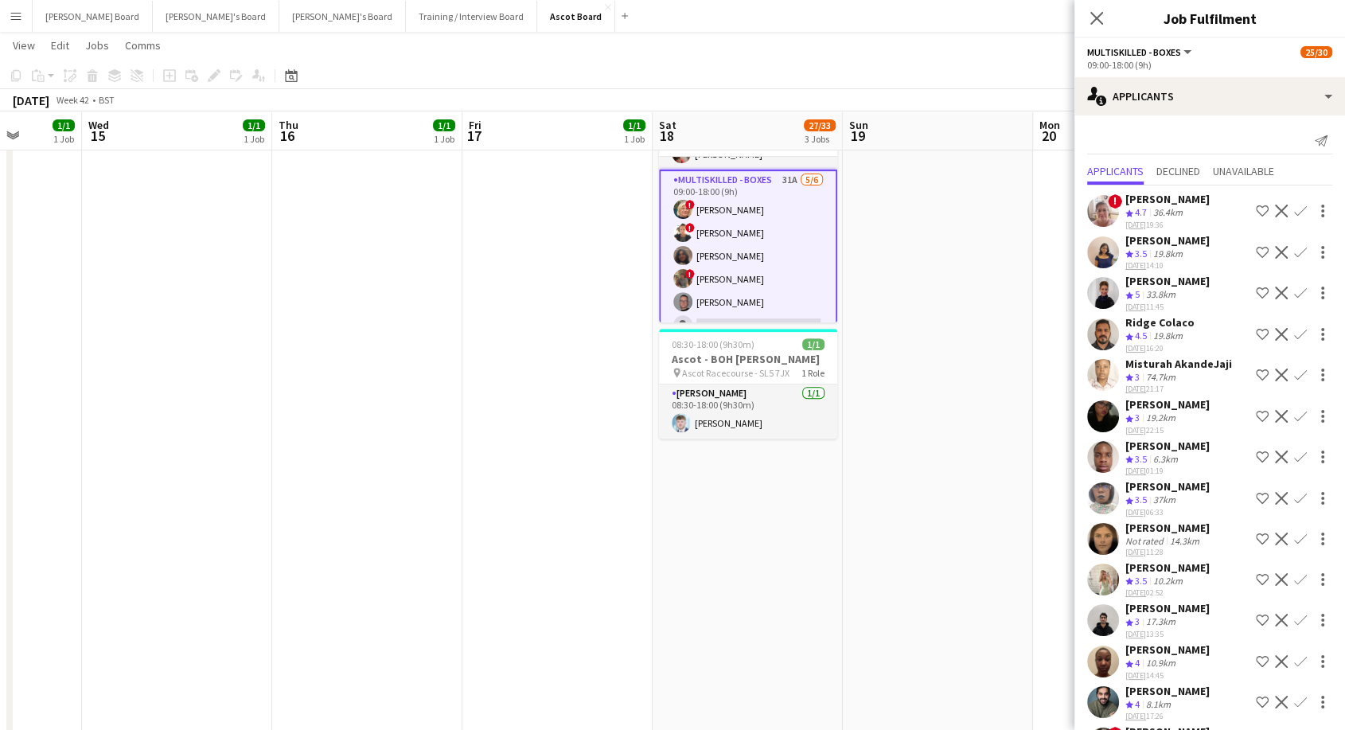
scroll to position [88, 0]
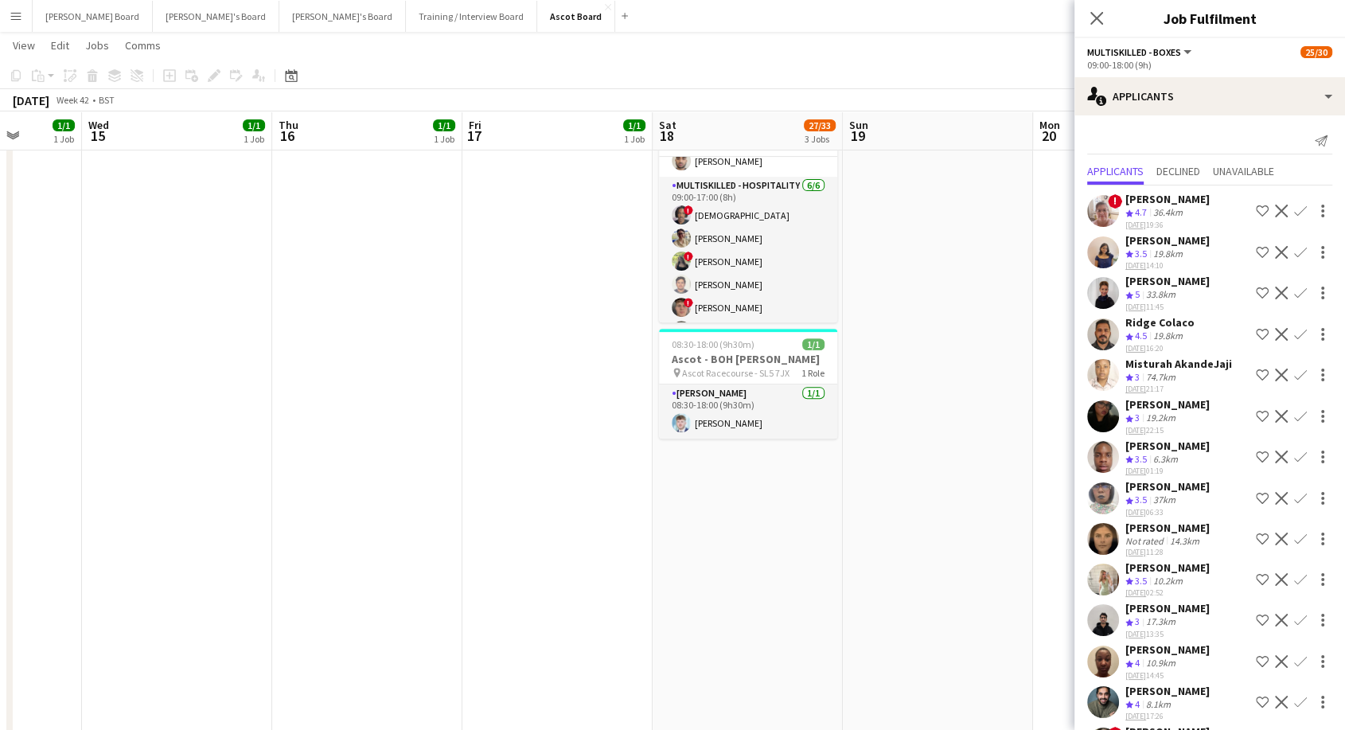
click at [771, 250] on app-card-role "Multiskilled - Hospitality [DATE] 09:00-17:00 (8h) ! Mofe Soyibo [PERSON_NAME] …" at bounding box center [748, 262] width 178 height 170
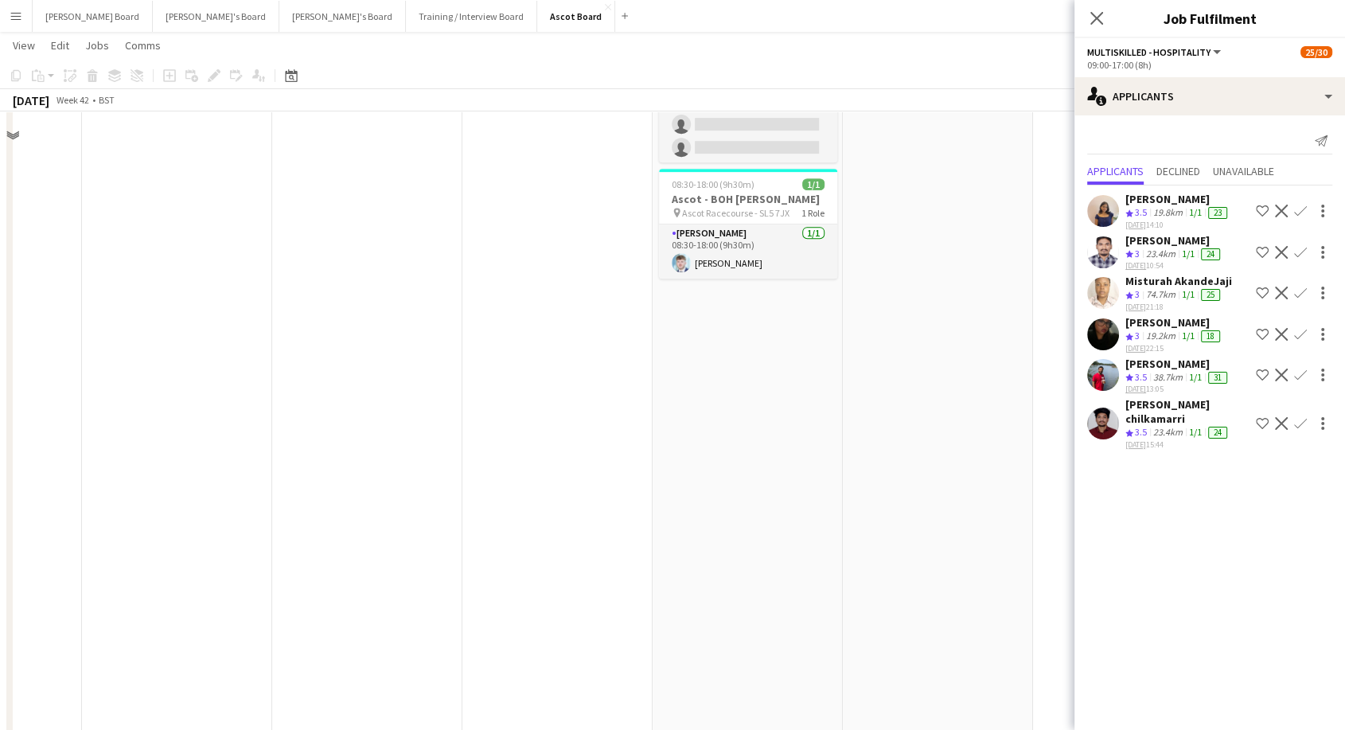
scroll to position [707, 0]
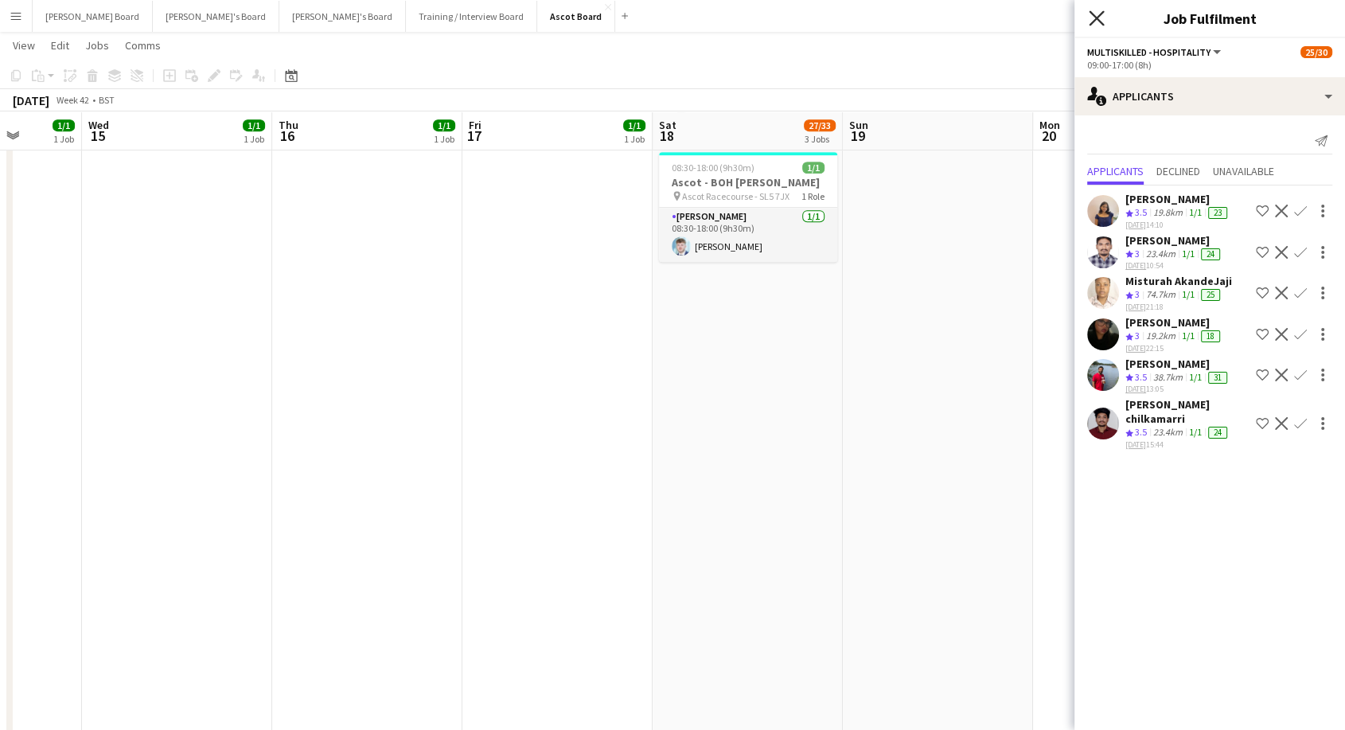
click at [1095, 20] on icon at bounding box center [1096, 17] width 15 height 15
